Goal: Information Seeking & Learning: Learn about a topic

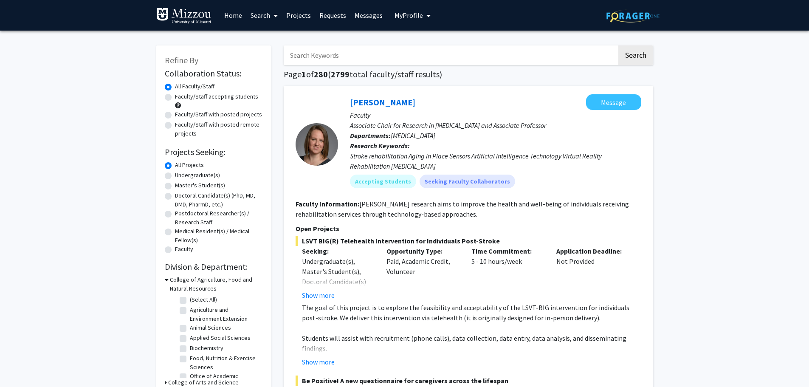
click at [354, 56] on input "Search Keywords" at bounding box center [451, 55] width 334 height 20
type input "forensic chemistry"
click at [619, 45] on button "Search" at bounding box center [636, 55] width 35 height 20
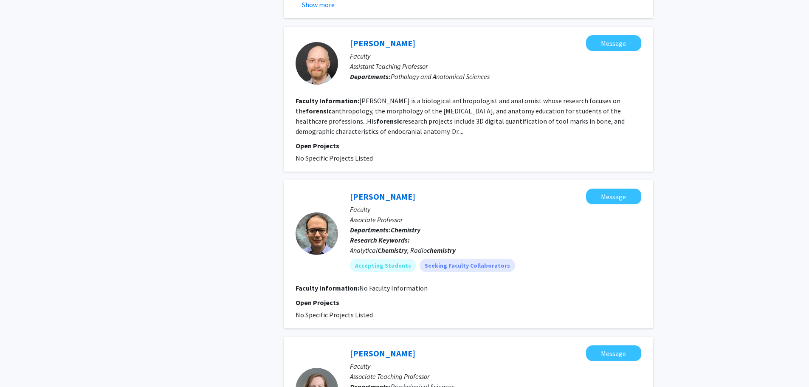
scroll to position [467, 0]
